Goal: Information Seeking & Learning: Learn about a topic

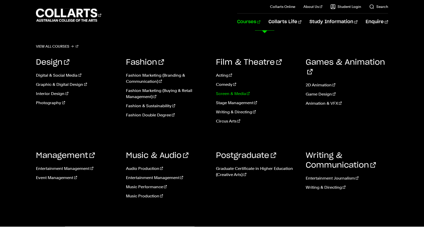
click at [232, 94] on link "Screen & Media" at bounding box center [257, 94] width 82 height 6
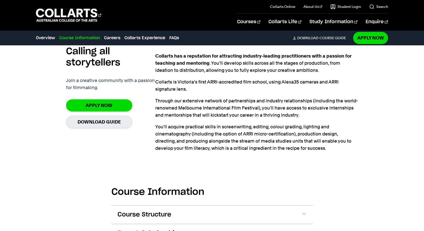
scroll to position [459, 0]
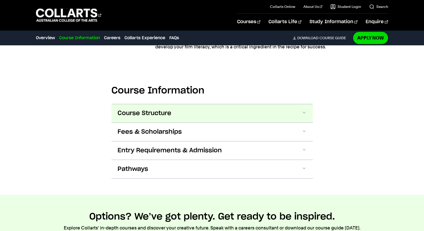
click at [302, 112] on span at bounding box center [303, 113] width 5 height 7
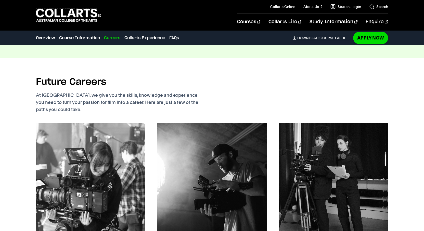
scroll to position [1052, 0]
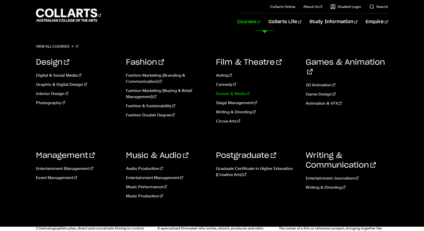
click at [229, 94] on link "Screen & Media" at bounding box center [257, 94] width 82 height 6
